Goal: Task Accomplishment & Management: Use online tool/utility

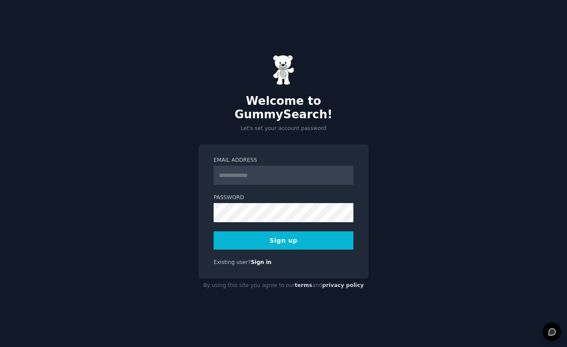
click at [257, 171] on input "Email Address" at bounding box center [284, 175] width 140 height 19
click at [235, 261] on div "Email Address Password Sign up Existing user? Sign in" at bounding box center [284, 211] width 170 height 134
click at [252, 166] on input "Email Address" at bounding box center [284, 175] width 140 height 19
type input "**********"
click at [292, 234] on button "Sign up" at bounding box center [284, 240] width 140 height 18
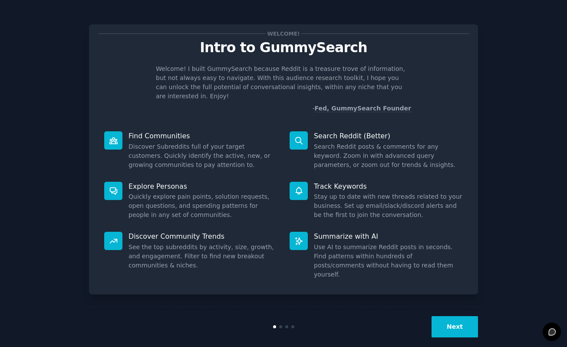
click at [466, 316] on button "Next" at bounding box center [455, 326] width 46 height 21
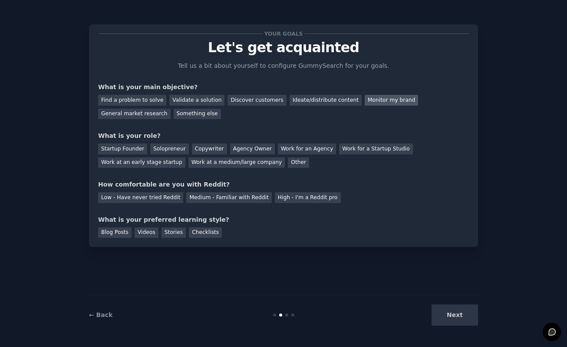
click at [365, 101] on div "Monitor my brand" at bounding box center [391, 100] width 53 height 11
click at [163, 149] on div "Solopreneur" at bounding box center [169, 148] width 38 height 11
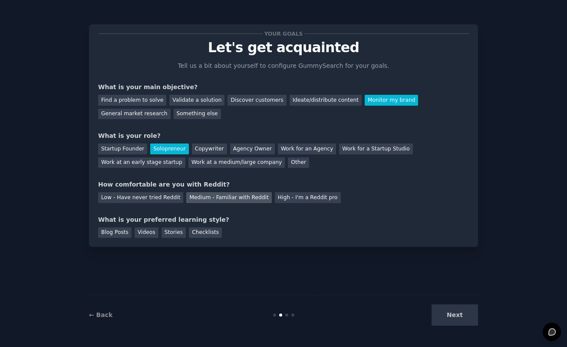
click at [199, 199] on div "Medium - Familiar with Reddit" at bounding box center [228, 197] width 85 height 11
click at [201, 235] on div "Checklists" at bounding box center [205, 232] width 33 height 11
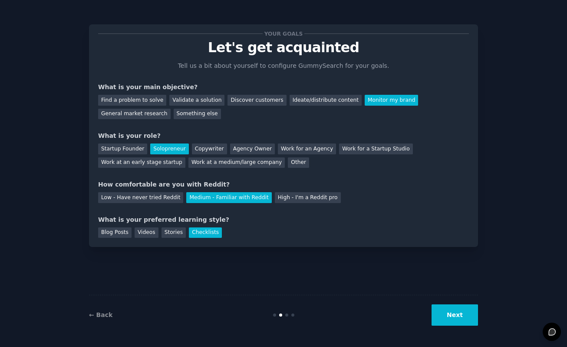
click at [464, 311] on button "Next" at bounding box center [455, 314] width 46 height 21
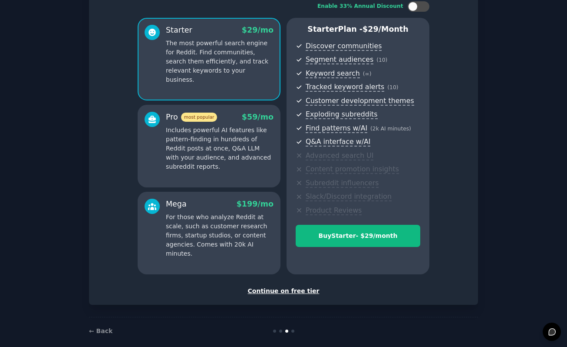
scroll to position [57, 0]
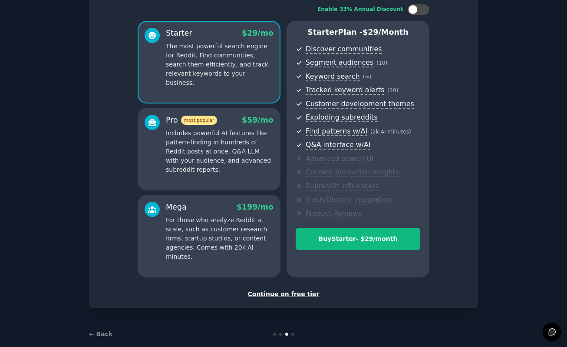
click at [289, 291] on div "Continue on free tier" at bounding box center [283, 293] width 371 height 9
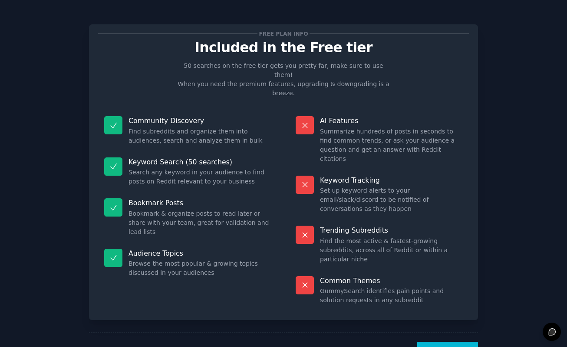
click at [449, 341] on button "Let's Go!" at bounding box center [447, 351] width 61 height 21
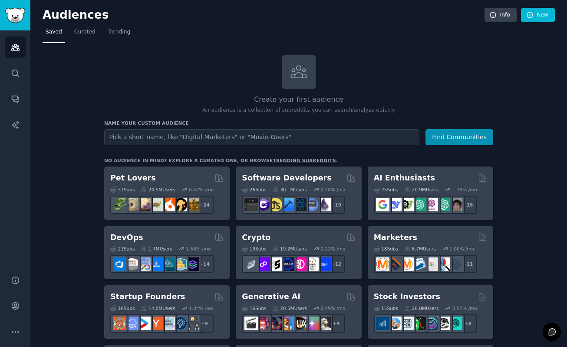
click at [278, 138] on input "text" at bounding box center [261, 137] width 315 height 16
type input "b"
type input "medium business owners"
click at [426, 129] on button "Find Communities" at bounding box center [460, 137] width 68 height 16
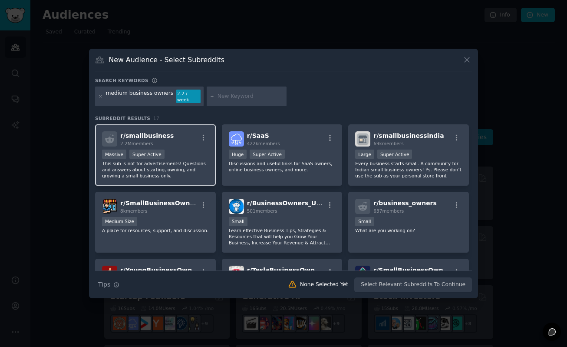
click at [176, 163] on p "This sub is not for advertisements! Questions and answers about starting, ownin…" at bounding box center [155, 169] width 107 height 18
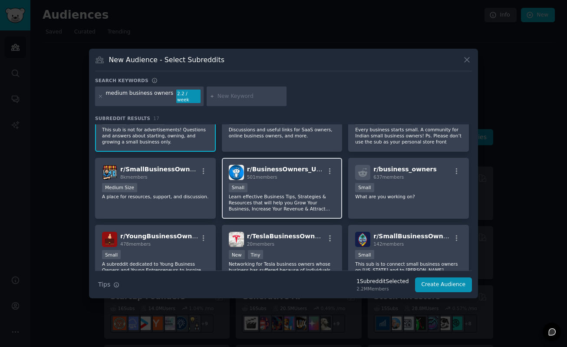
scroll to position [33, 0]
click at [280, 194] on p "Learn effective Business Tips, Strategies & Resources that will help you Grow Y…" at bounding box center [282, 203] width 107 height 18
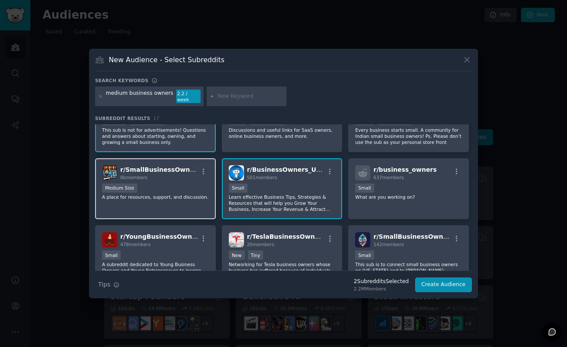
click at [139, 178] on div "r/ SmallBusinessOwners 8k members Medium Size A place for resources, support, a…" at bounding box center [155, 188] width 121 height 61
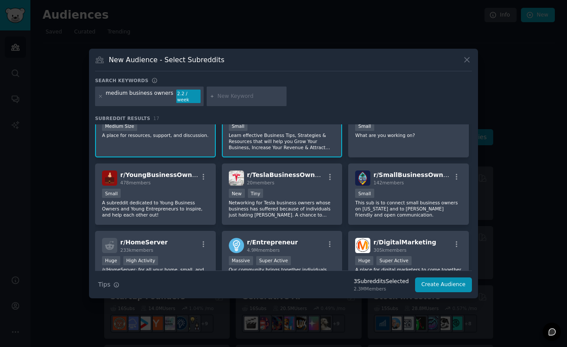
scroll to position [100, 0]
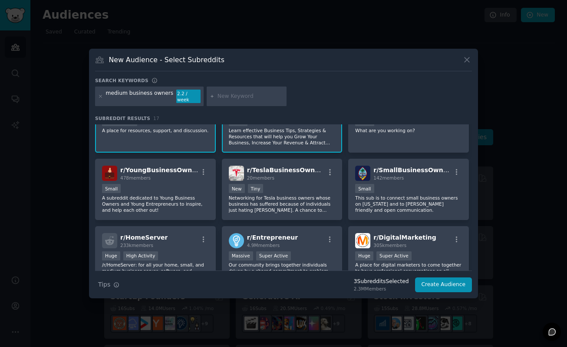
click at [139, 178] on div "r/ YoungBusinessOwners 478 members Small A subreddit dedicated to Young Busines…" at bounding box center [155, 189] width 121 height 61
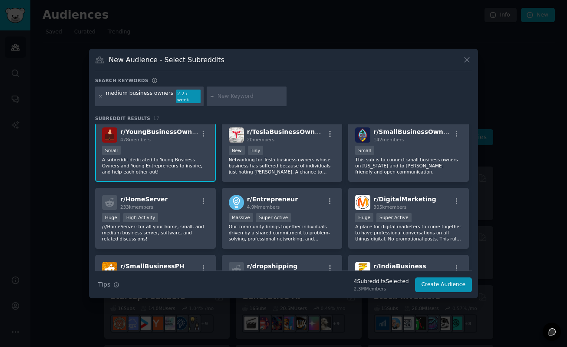
scroll to position [151, 0]
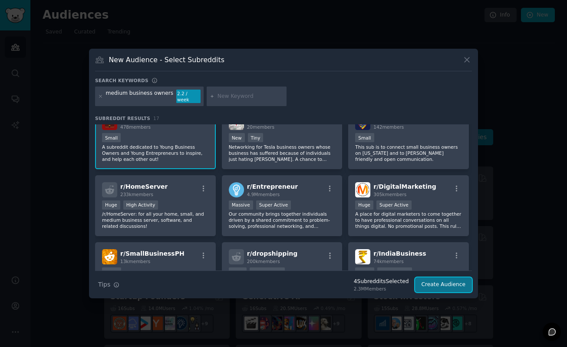
click at [438, 281] on button "Create Audience" at bounding box center [443, 284] width 57 height 15
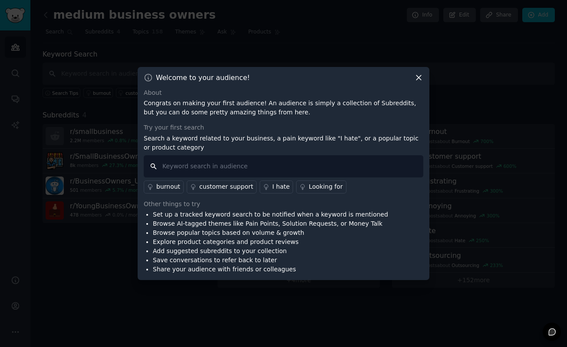
click at [236, 164] on input "text" at bounding box center [284, 166] width 280 height 22
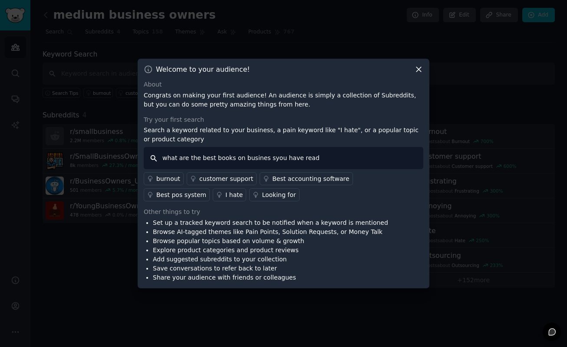
type input "what are the best books on busines syou have read?"
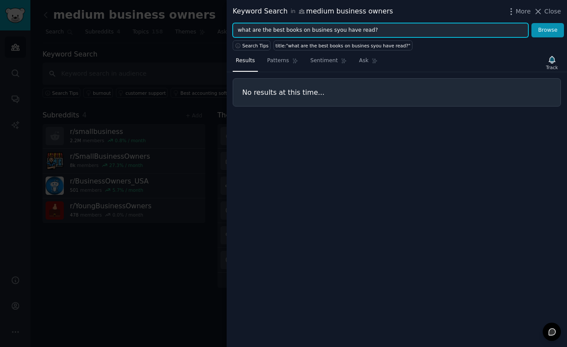
drag, startPoint x: 378, startPoint y: 30, endPoint x: 245, endPoint y: 22, distance: 134.1
click at [245, 22] on div "Keyword Search in medium business owners More Close what are the best books on …" at bounding box center [397, 173] width 341 height 347
type input "how do you manage cash flow"
click at [532, 23] on button "Browse" at bounding box center [548, 30] width 33 height 15
